Goal: Task Accomplishment & Management: Manage account settings

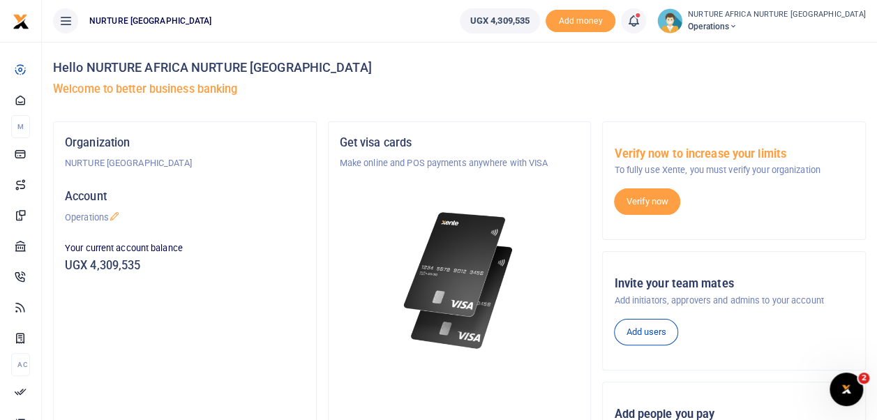
click at [646, 10] on link at bounding box center [633, 20] width 25 height 25
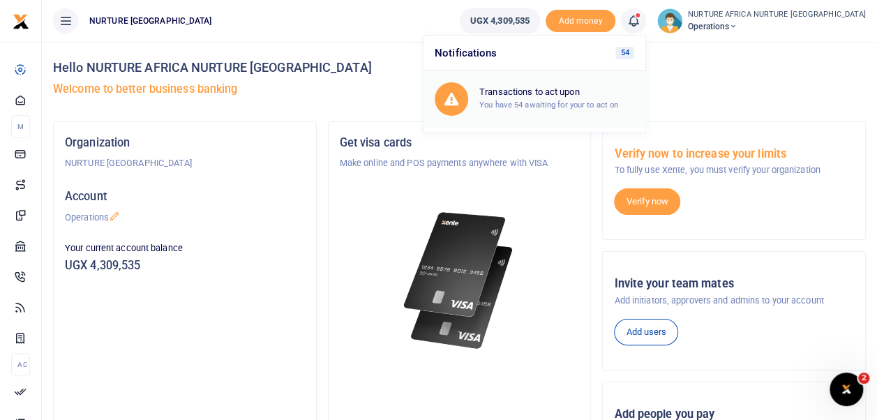
click at [566, 98] on div "Transactions to act upon You have 54 awaiting for your to act on" at bounding box center [556, 98] width 155 height 24
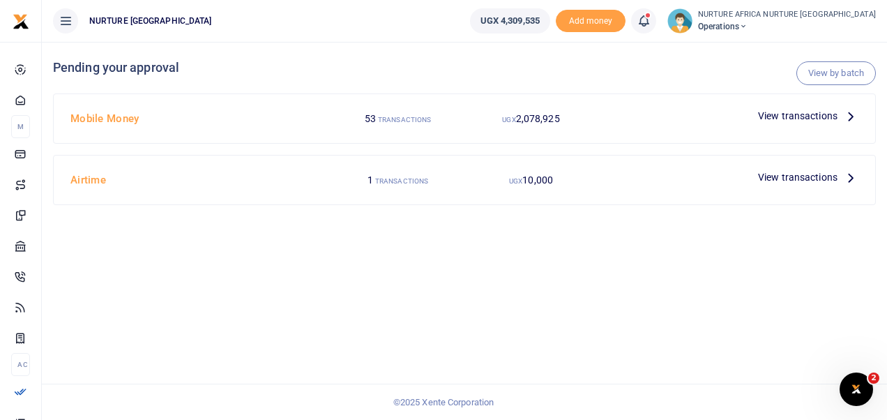
click at [784, 114] on span "View transactions" at bounding box center [798, 115] width 80 height 15
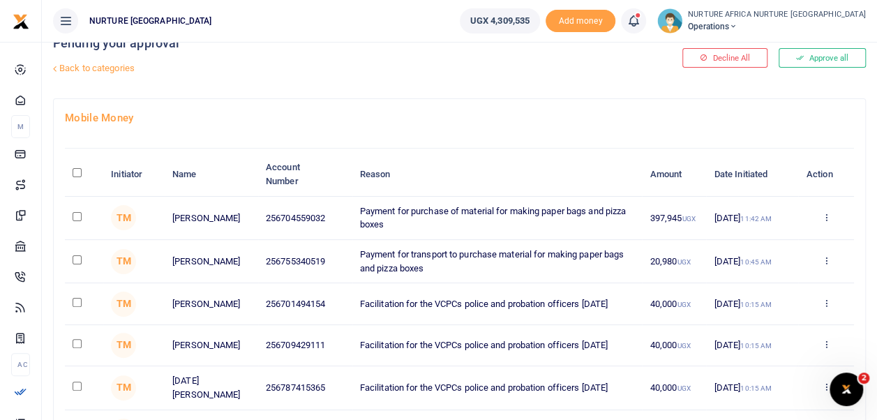
scroll to position [26, 0]
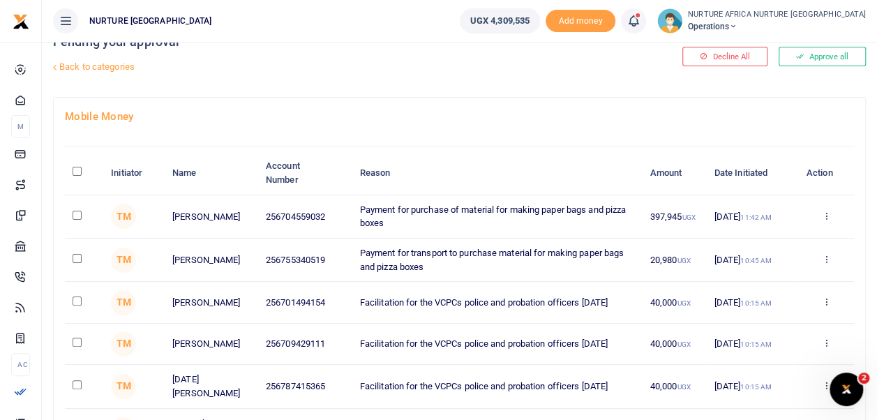
click at [77, 213] on input "checkbox" at bounding box center [77, 215] width 9 height 9
checkbox input "true"
click at [77, 257] on input "checkbox" at bounding box center [77, 258] width 9 height 9
checkbox input "true"
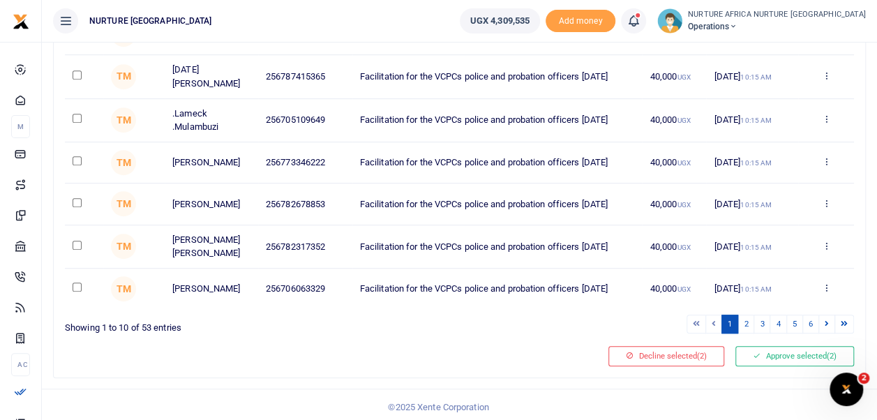
scroll to position [347, 0]
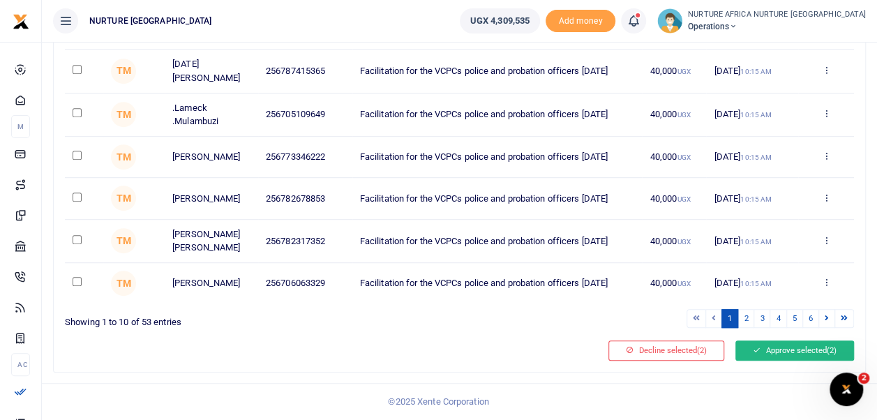
click at [754, 351] on icon at bounding box center [757, 350] width 8 height 10
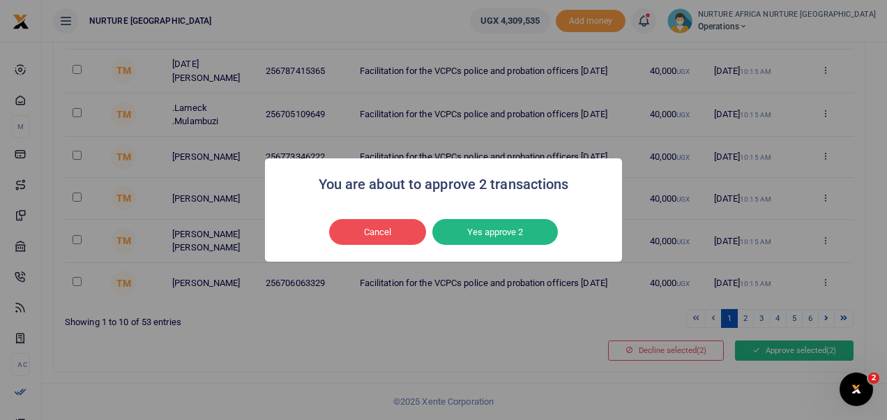
click at [479, 223] on button "Yes approve 2" at bounding box center [495, 232] width 126 height 27
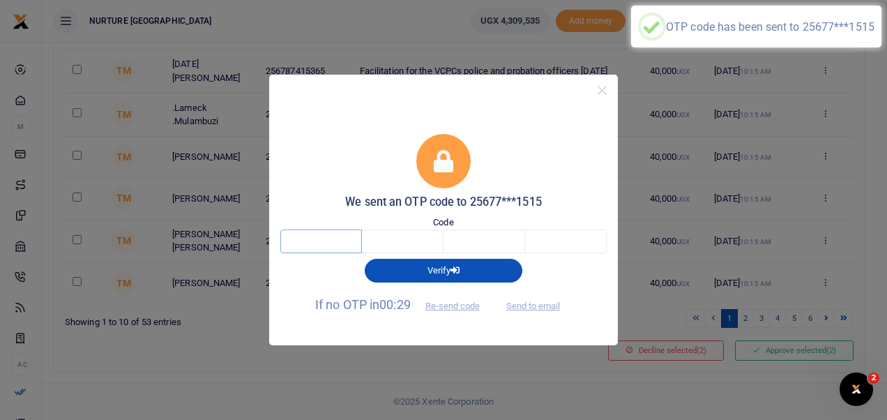
click at [343, 250] on input "text" at bounding box center [321, 241] width 82 height 24
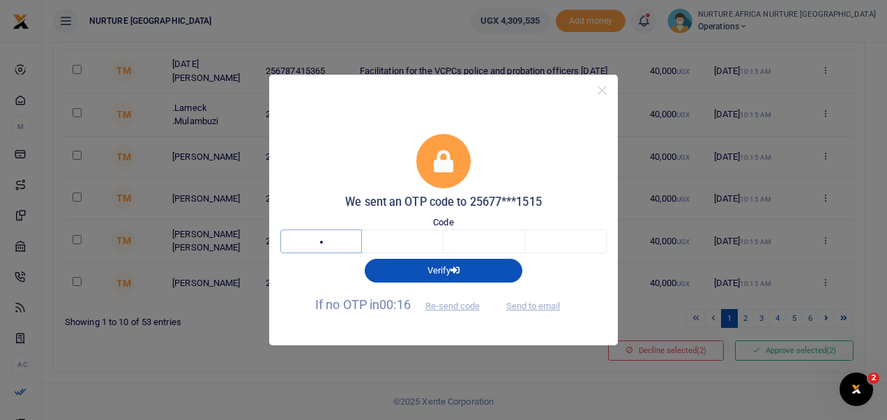
type input "6"
type input "0"
type input "7"
type input "5"
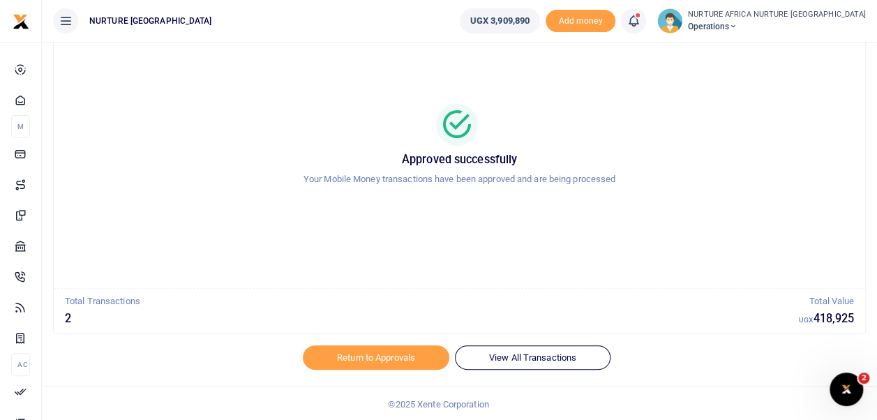
scroll to position [66, 0]
click at [388, 352] on link "Return to Approvals" at bounding box center [376, 357] width 146 height 24
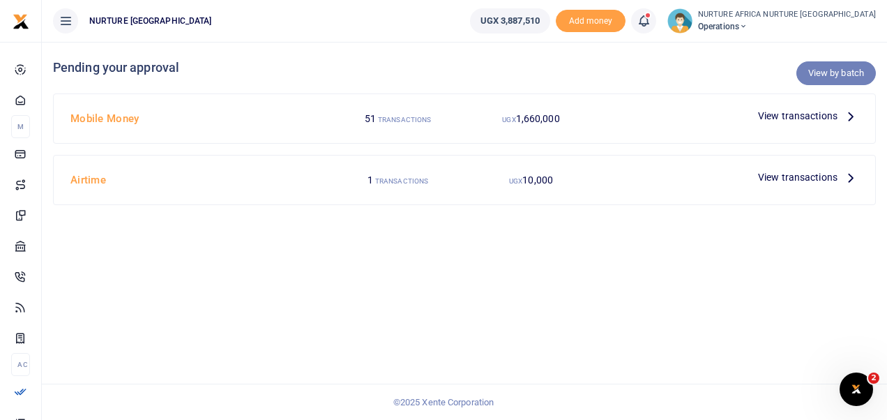
click at [823, 73] on link "View by batch" at bounding box center [837, 73] width 80 height 24
